Goal: Navigation & Orientation: Find specific page/section

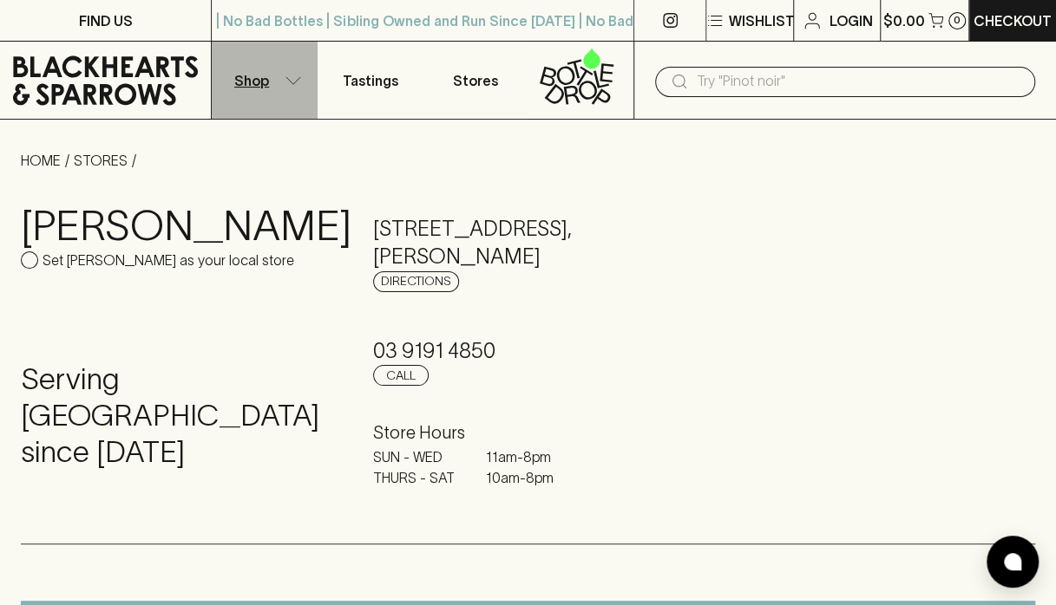
click at [255, 78] on p "Shop" at bounding box center [251, 80] width 35 height 21
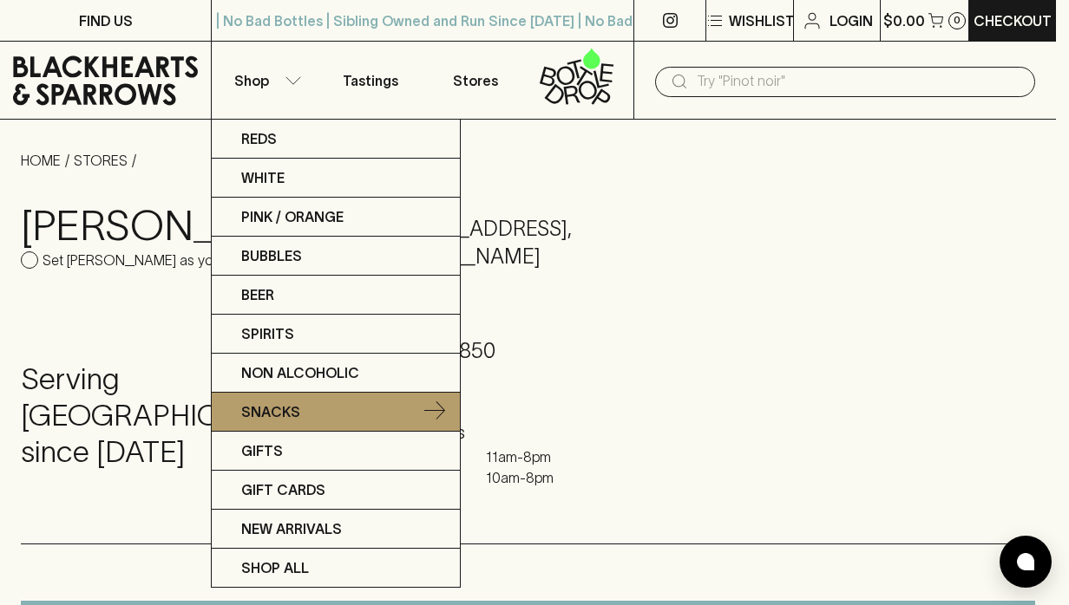
click at [267, 409] on p "Snacks" at bounding box center [270, 412] width 59 height 21
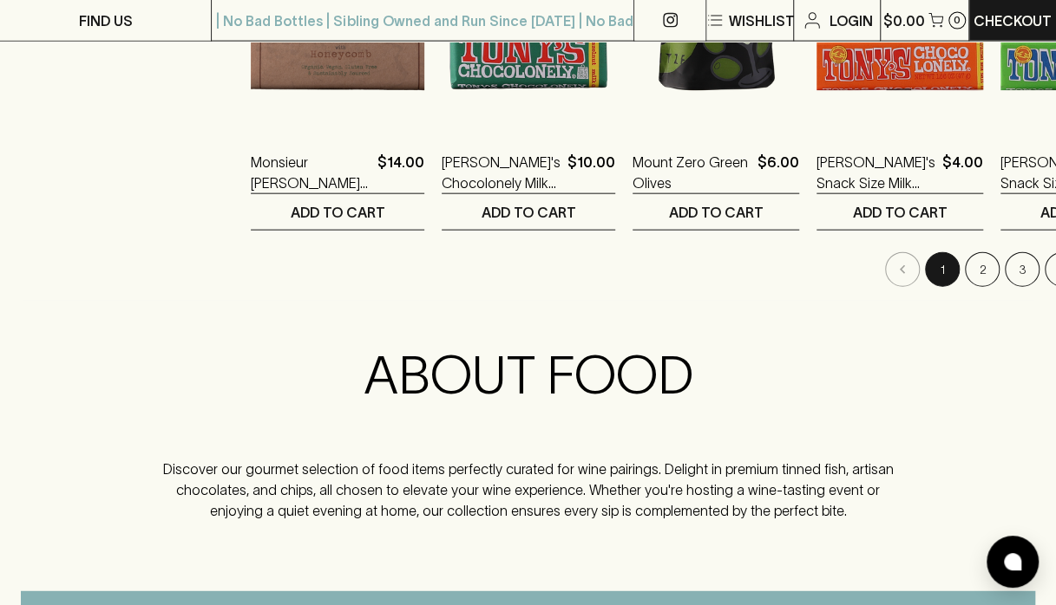
scroll to position [1852, 0]
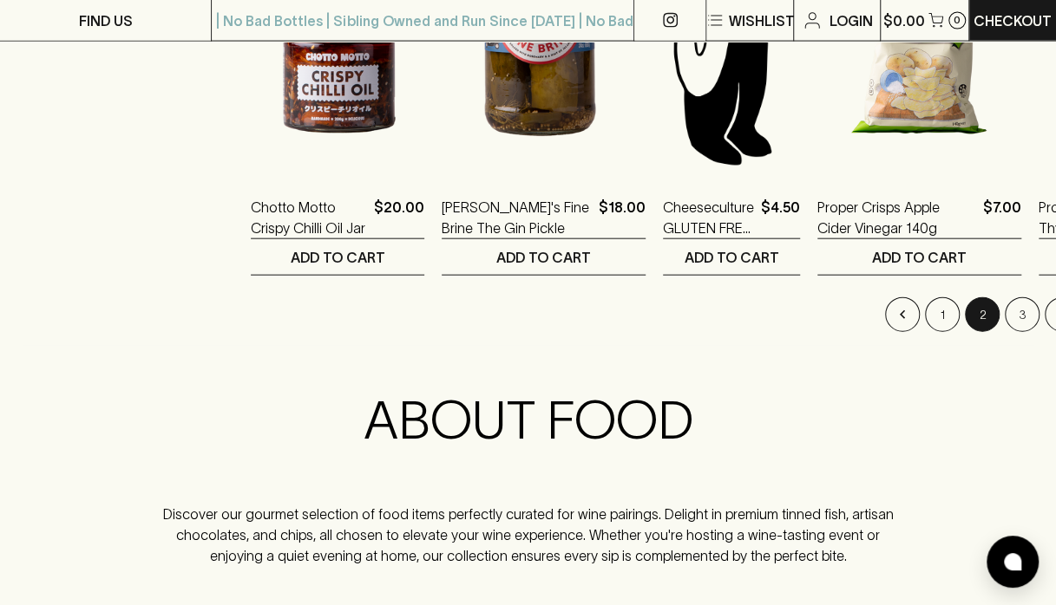
scroll to position [1865, 0]
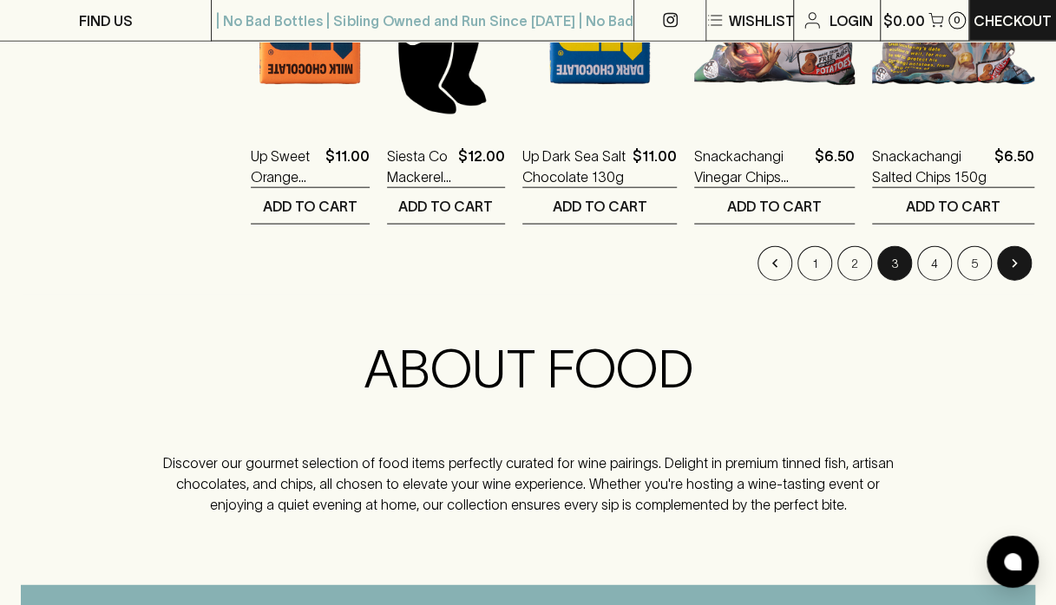
scroll to position [1922, 0]
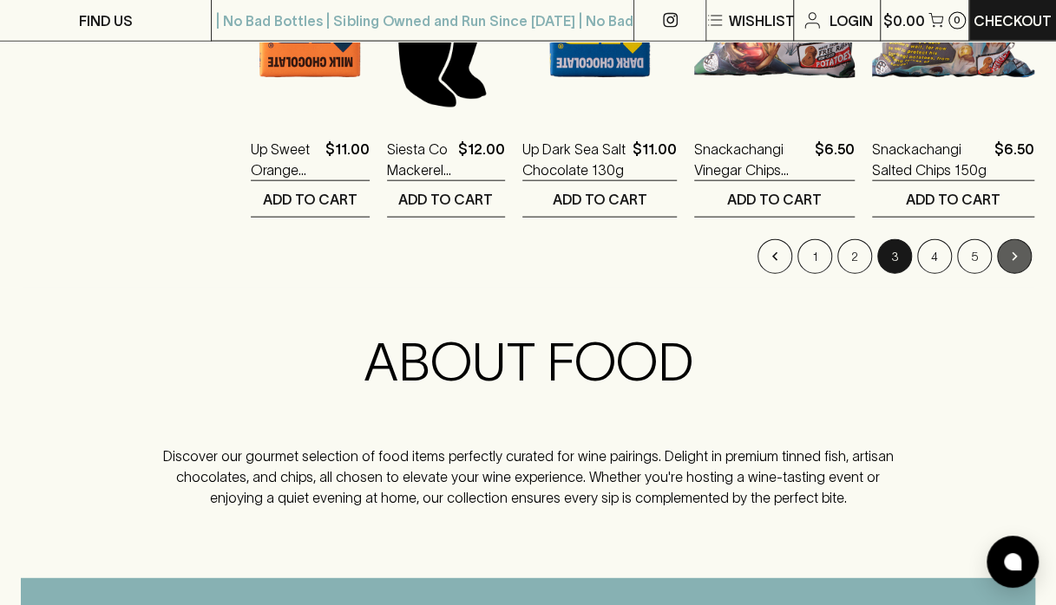
click at [1019, 253] on icon "Go to next page" at bounding box center [1013, 256] width 17 height 17
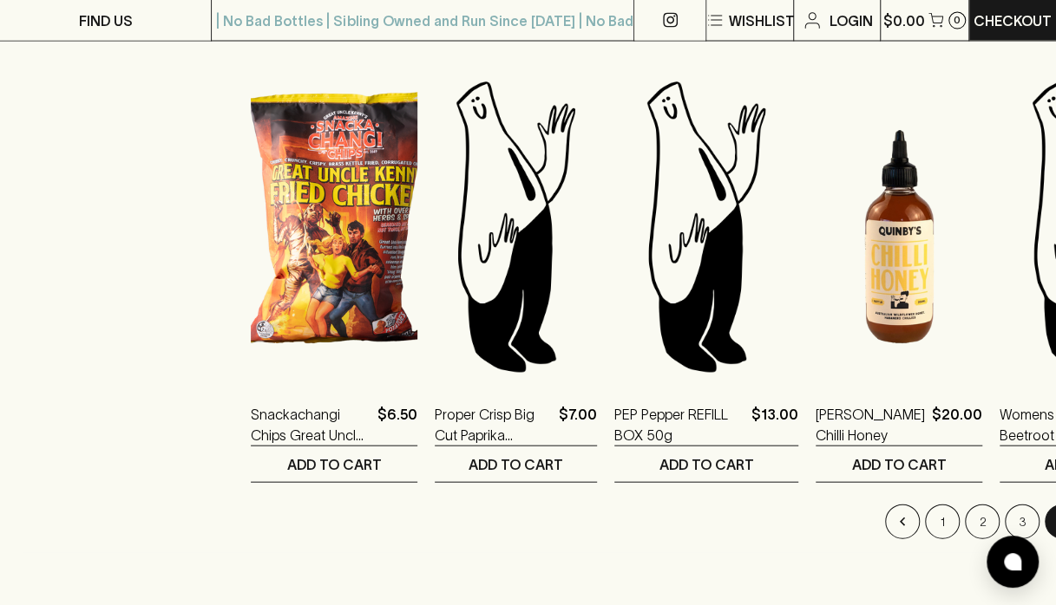
scroll to position [1652, 0]
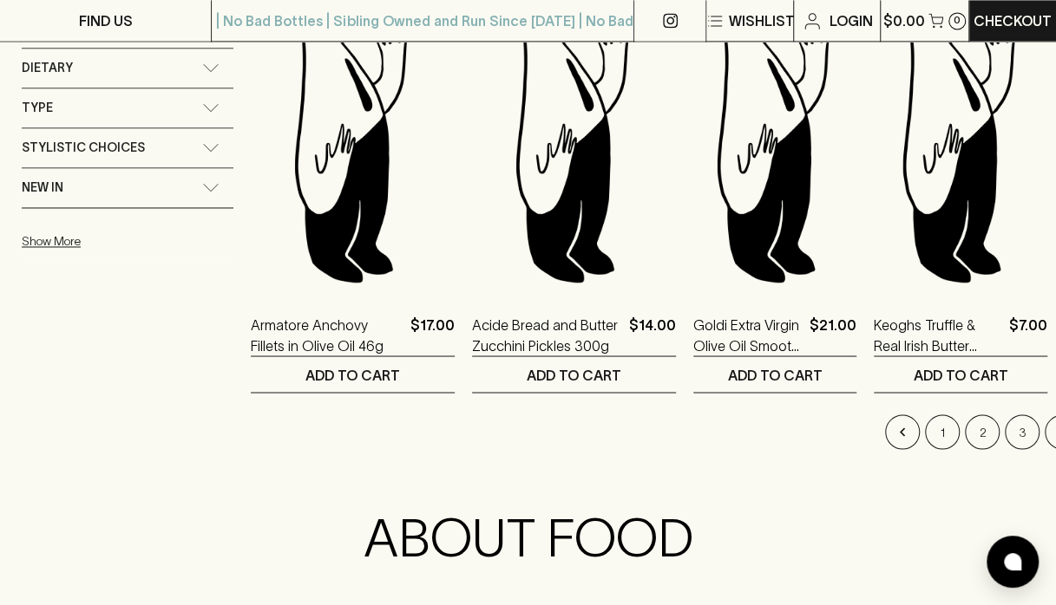
scroll to position [1287, 0]
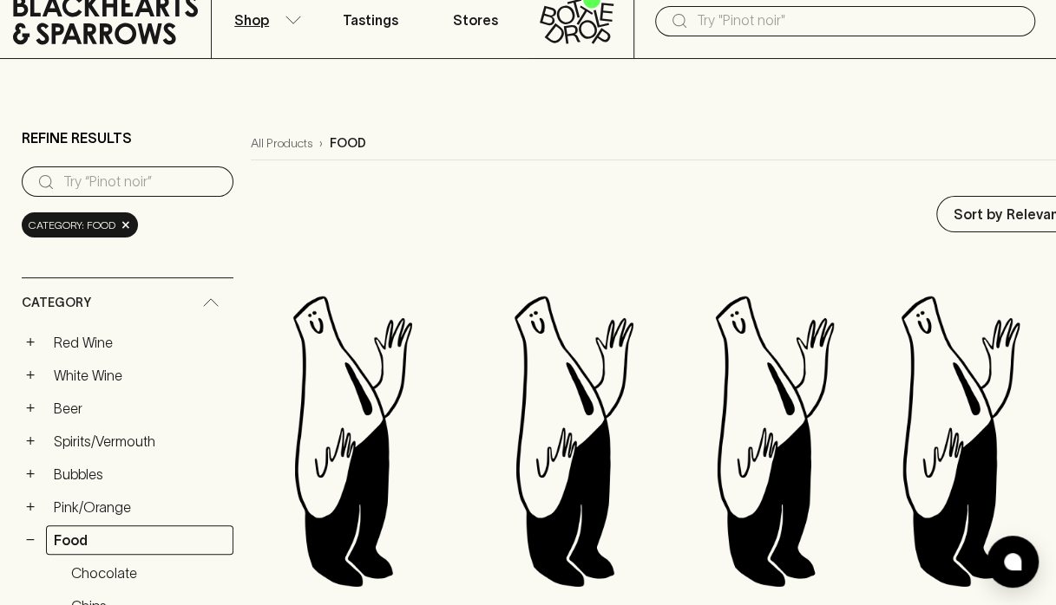
scroll to position [0, 0]
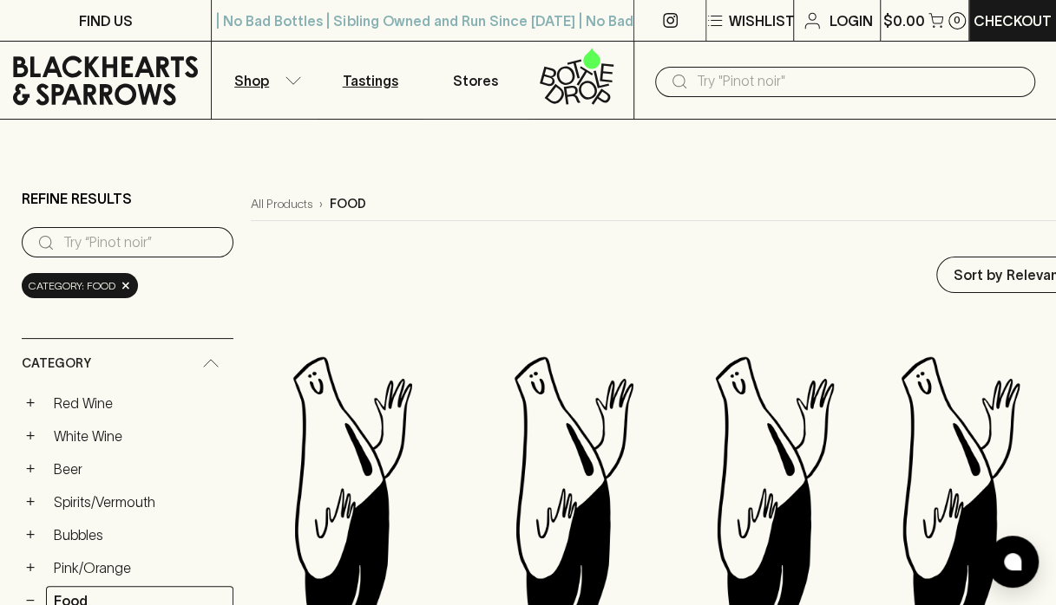
click at [376, 70] on p "Tastings" at bounding box center [371, 80] width 56 height 21
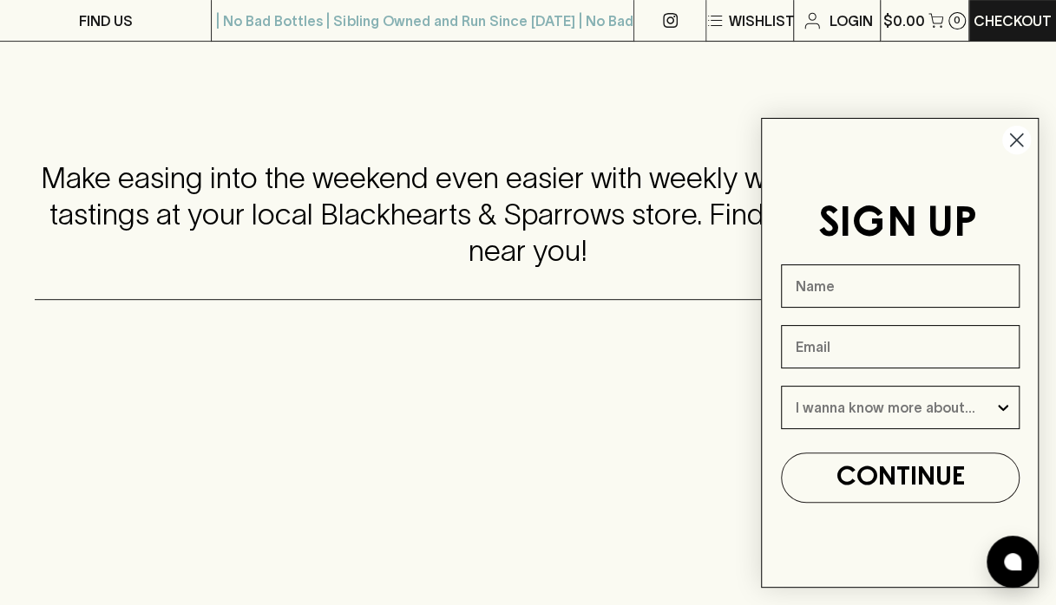
scroll to position [261, 0]
click at [1015, 133] on circle "Close dialog" at bounding box center [1016, 140] width 29 height 29
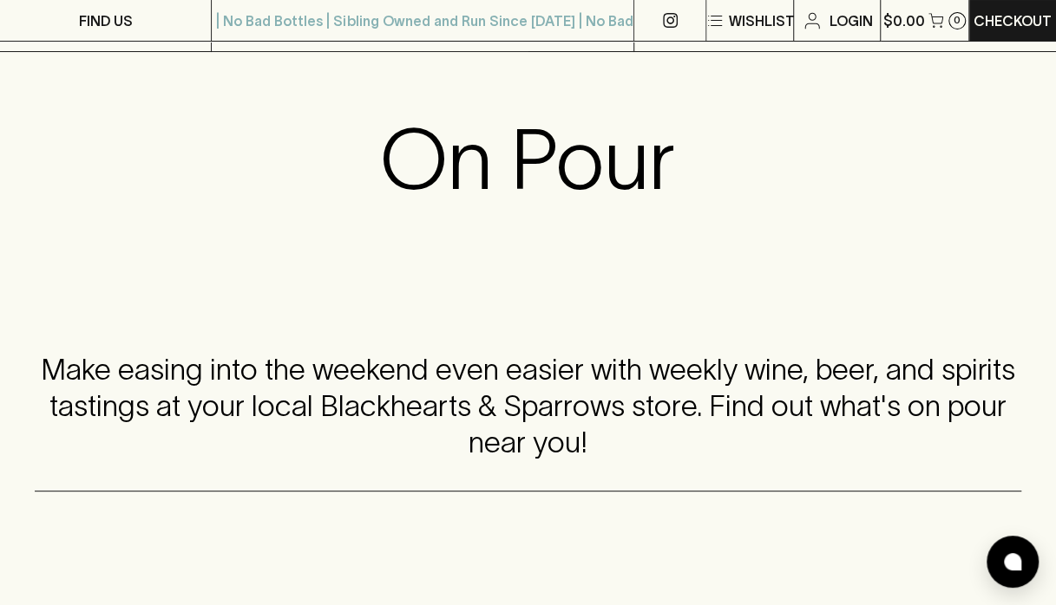
scroll to position [0, 0]
